Goal: Task Accomplishment & Management: Use online tool/utility

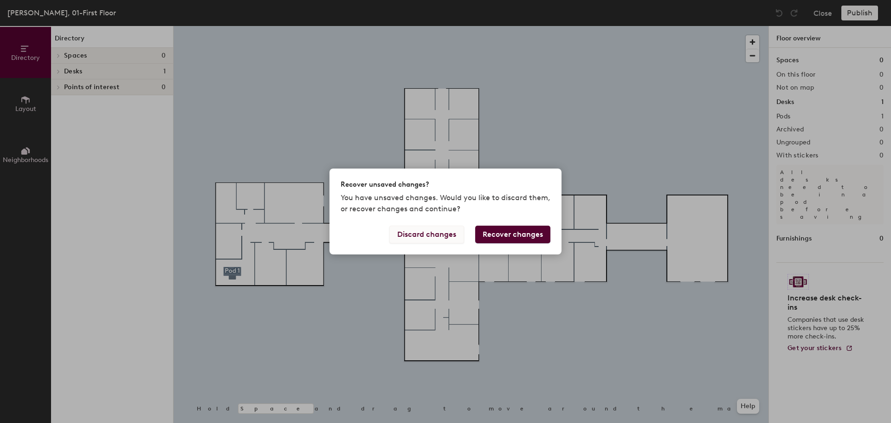
click at [446, 237] on button "Discard changes" at bounding box center [427, 235] width 75 height 18
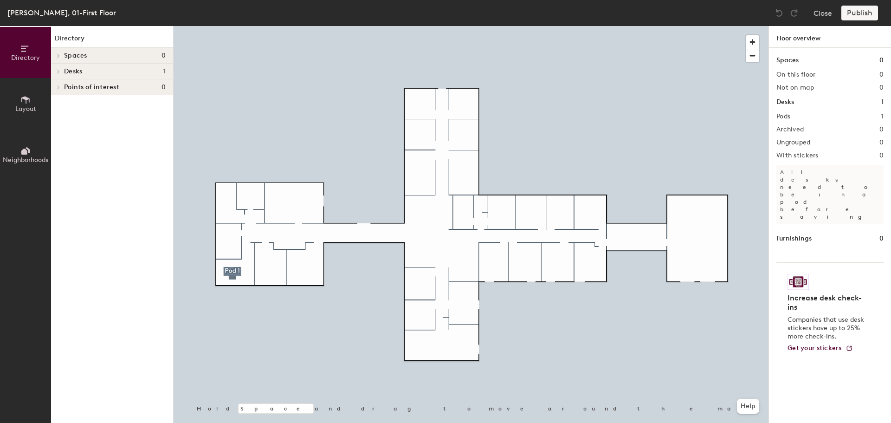
click at [83, 69] on h4 "Desks 1" at bounding box center [115, 71] width 102 height 7
click at [161, 74] on h4 "Desks 1" at bounding box center [115, 71] width 102 height 7
click at [58, 71] on icon at bounding box center [57, 73] width 5 height 4
click at [58, 71] on icon at bounding box center [59, 71] width 4 height 5
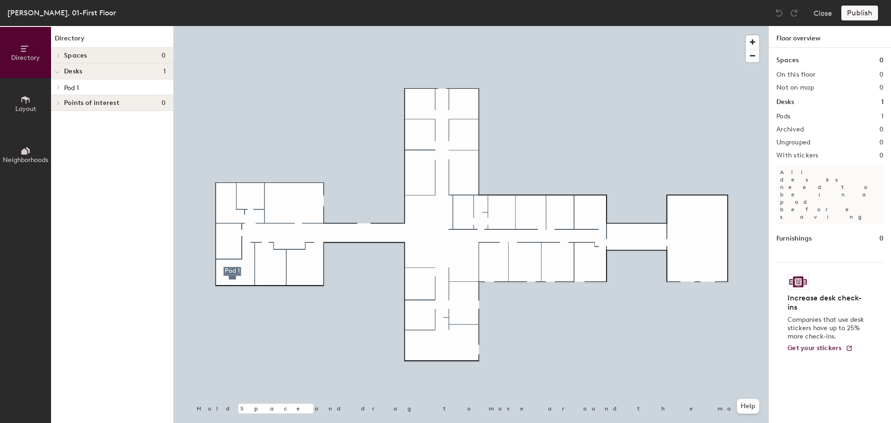
click at [882, 99] on h1 "1" at bounding box center [883, 102] width 2 height 10
click at [791, 100] on h1 "Desks" at bounding box center [786, 102] width 18 height 10
click at [790, 100] on h1 "Desks" at bounding box center [786, 102] width 18 height 10
click at [29, 102] on icon at bounding box center [25, 99] width 8 height 7
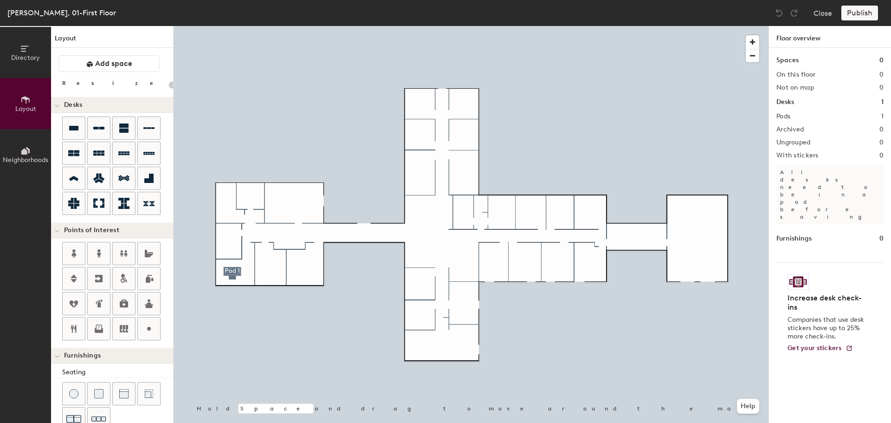
click at [20, 51] on icon at bounding box center [25, 49] width 10 height 10
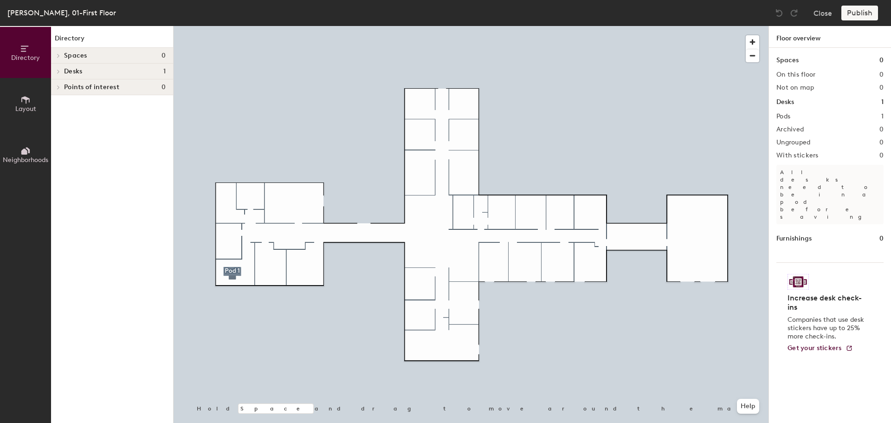
click at [56, 53] on span at bounding box center [58, 55] width 8 height 5
click at [78, 56] on span "Spaces" at bounding box center [75, 55] width 23 height 7
click at [57, 15] on div "[PERSON_NAME], 01-First Floor" at bounding box center [61, 13] width 109 height 12
click at [825, 13] on button "Close" at bounding box center [823, 13] width 19 height 15
click at [872, 13] on button "Publish" at bounding box center [860, 13] width 37 height 15
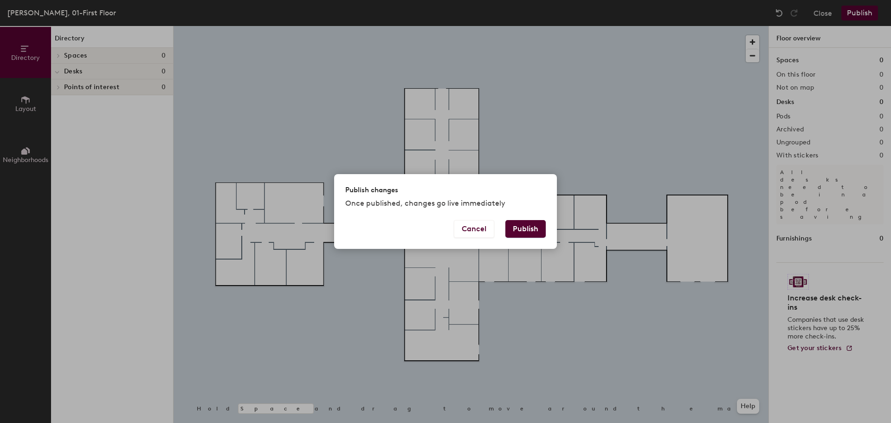
click at [527, 229] on button "Publish" at bounding box center [526, 229] width 40 height 18
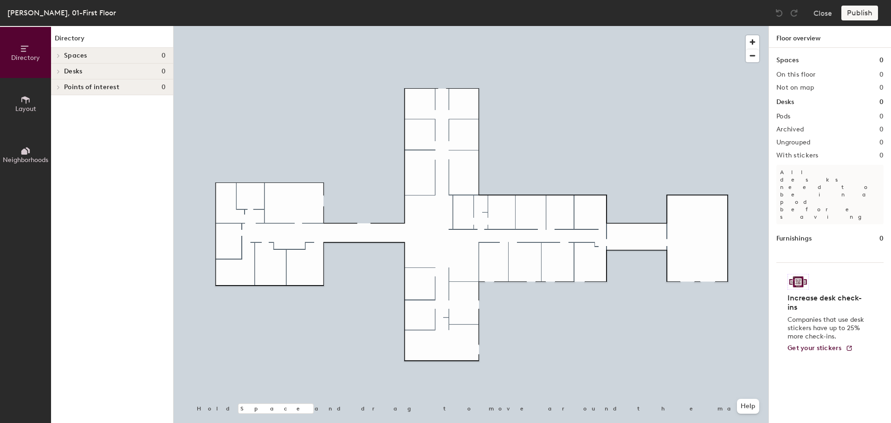
click at [100, 54] on h4 "Spaces 0" at bounding box center [115, 55] width 102 height 7
click at [799, 92] on div "Spaces 0 On this floor 0 Not on map 0 Desks 0 Pods 0 Archived 0 Ungrouped 0 Wit…" at bounding box center [830, 246] width 122 height 397
click at [797, 87] on h2 "Not on map" at bounding box center [796, 87] width 38 height 7
click at [776, 105] on div "Spaces 0 On this floor 0 Not on map 0 Desks 0 Pods 0 Archived 0 Ungrouped 0 Wit…" at bounding box center [830, 246] width 122 height 397
click at [783, 71] on h2 "On this floor" at bounding box center [796, 74] width 39 height 7
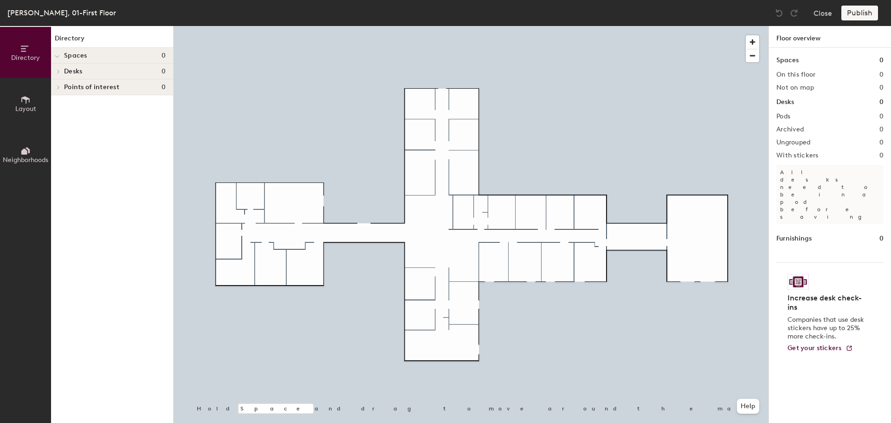
click at [795, 41] on h1 "Floor overview" at bounding box center [830, 37] width 122 height 22
click at [798, 234] on h1 "Furnishings" at bounding box center [794, 239] width 35 height 10
click at [24, 100] on icon at bounding box center [25, 100] width 10 height 10
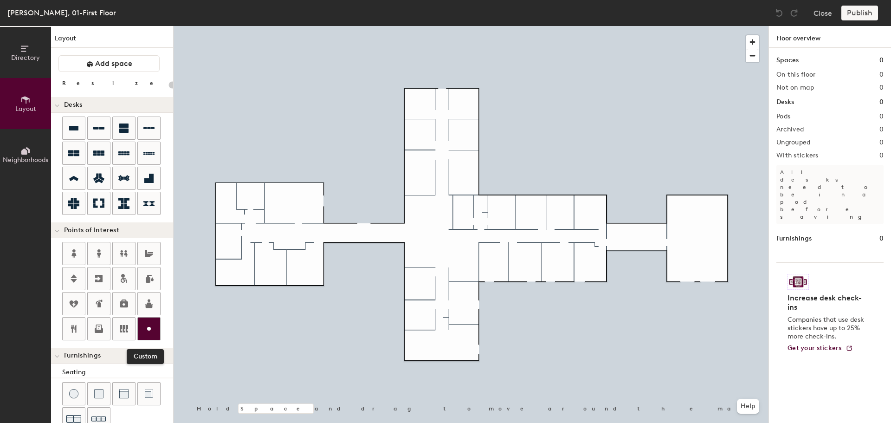
click at [150, 329] on circle at bounding box center [149, 329] width 4 height 4
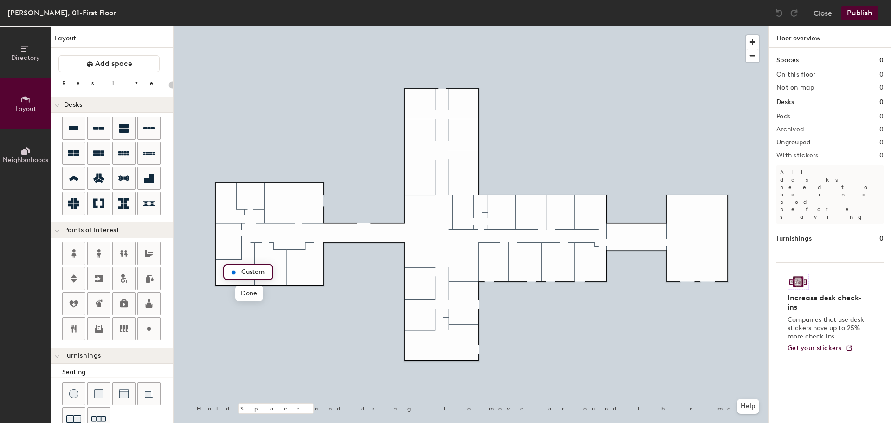
type input "20"
type input "Cooling Station"
click at [257, 296] on span "Done" at bounding box center [265, 294] width 27 height 16
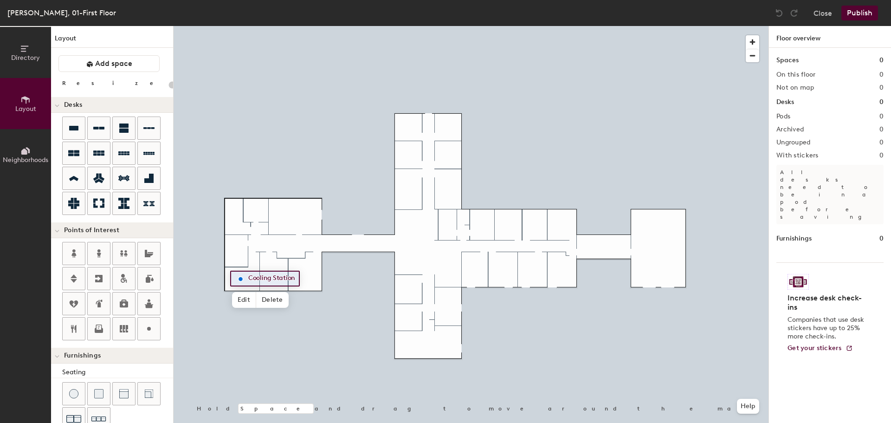
click at [858, 12] on button "Publish" at bounding box center [860, 13] width 37 height 15
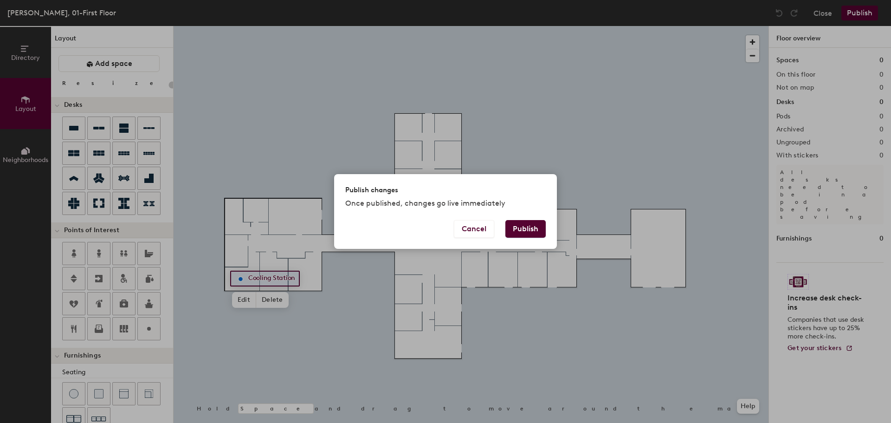
click at [527, 234] on button "Publish" at bounding box center [526, 229] width 40 height 18
type input "20"
